Goal: Task Accomplishment & Management: Manage account settings

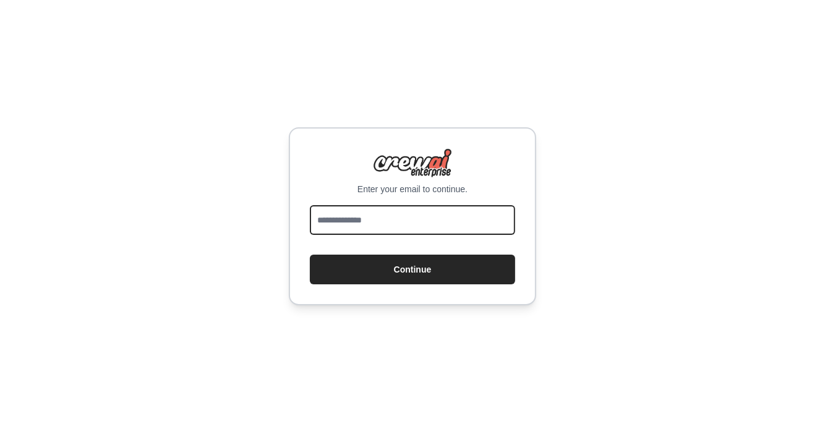
click at [448, 221] on input "email" at bounding box center [412, 220] width 205 height 30
type input "**********"
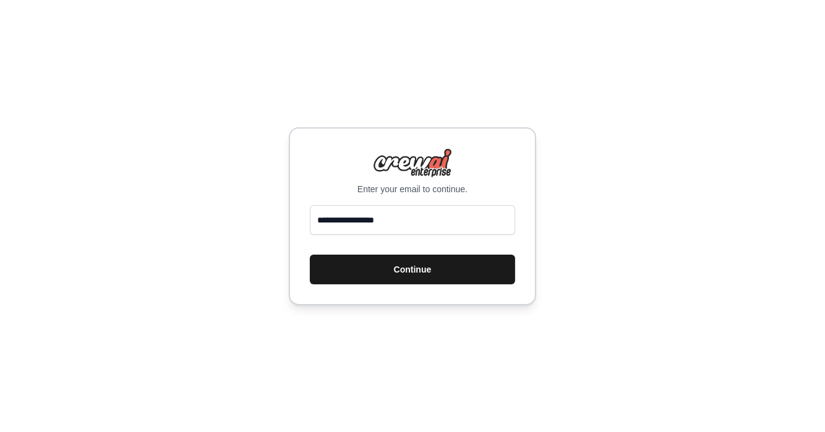
click at [422, 280] on button "Continue" at bounding box center [412, 270] width 205 height 30
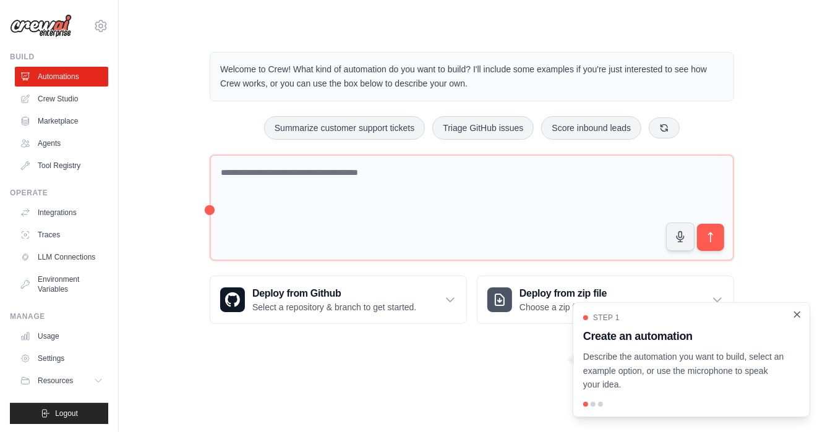
click at [798, 315] on icon "Close walkthrough" at bounding box center [797, 314] width 11 height 11
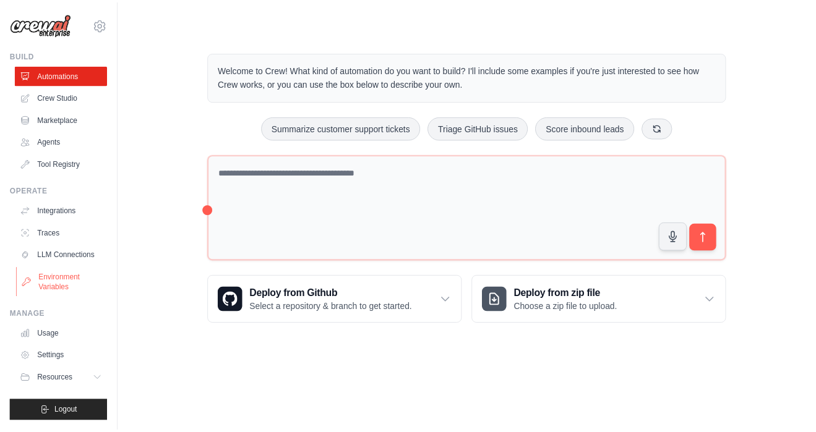
scroll to position [11, 0]
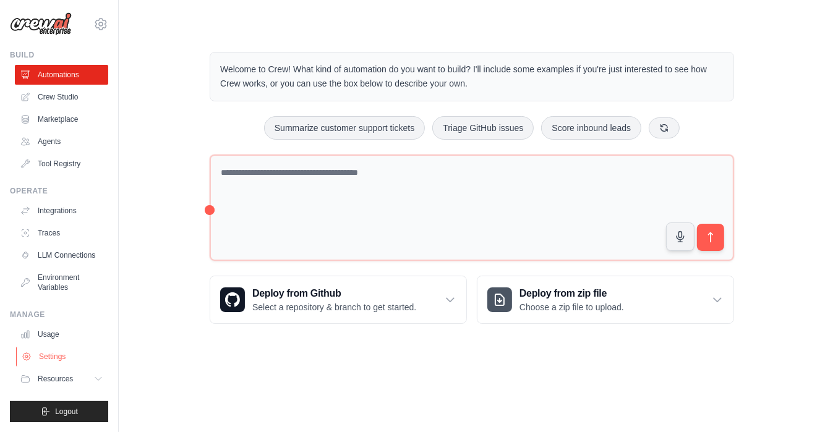
click at [61, 353] on link "Settings" at bounding box center [62, 357] width 93 height 20
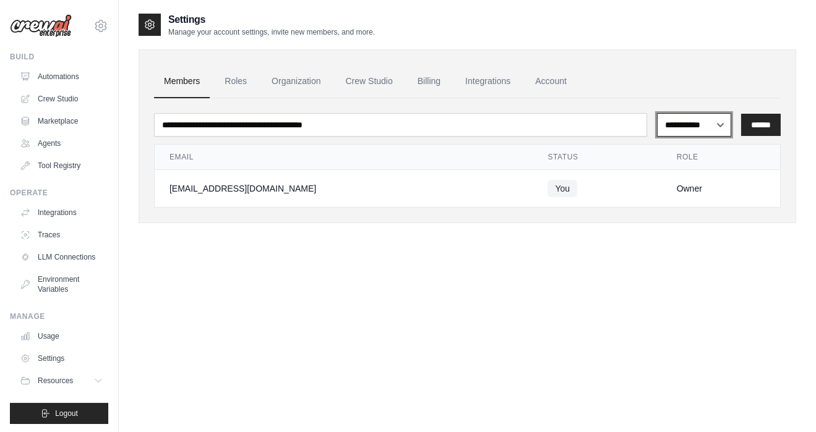
click at [720, 121] on select "**********" at bounding box center [694, 125] width 74 height 24
click at [688, 79] on ul "Members Roles Organization Crew Studio Billing Integrations Account" at bounding box center [467, 81] width 627 height 33
click at [234, 85] on link "Roles" at bounding box center [236, 81] width 42 height 33
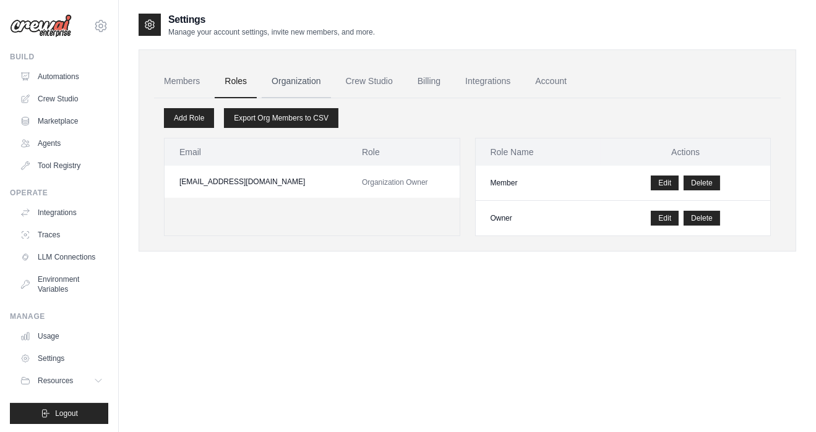
click at [307, 81] on link "Organization" at bounding box center [296, 81] width 69 height 33
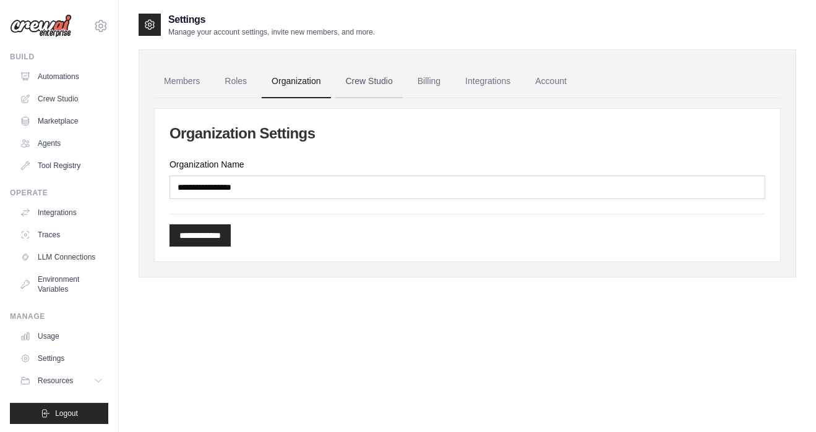
click at [374, 79] on link "Crew Studio" at bounding box center [369, 81] width 67 height 33
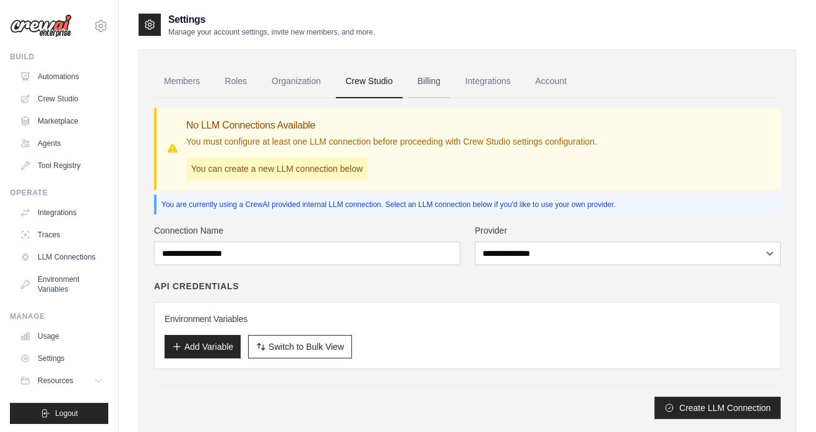
click at [435, 85] on link "Billing" at bounding box center [429, 81] width 43 height 33
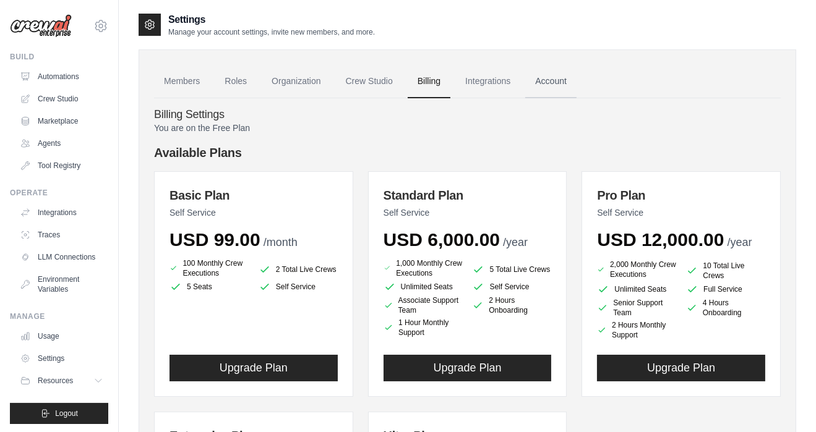
click at [532, 77] on link "Account" at bounding box center [550, 81] width 51 height 33
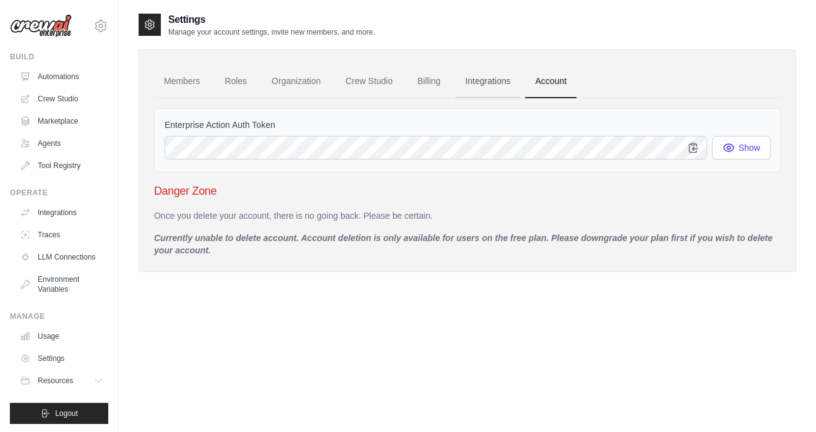
click at [497, 84] on link "Integrations" at bounding box center [487, 81] width 65 height 33
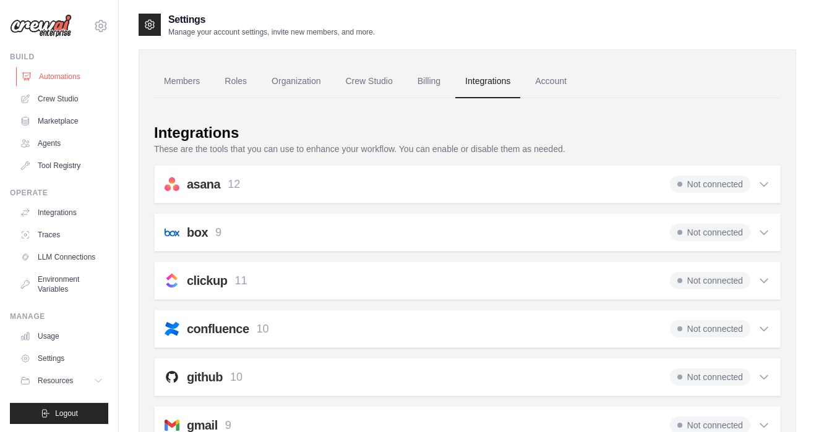
click at [50, 79] on link "Automations" at bounding box center [62, 77] width 93 height 20
